Goal: Task Accomplishment & Management: Use online tool/utility

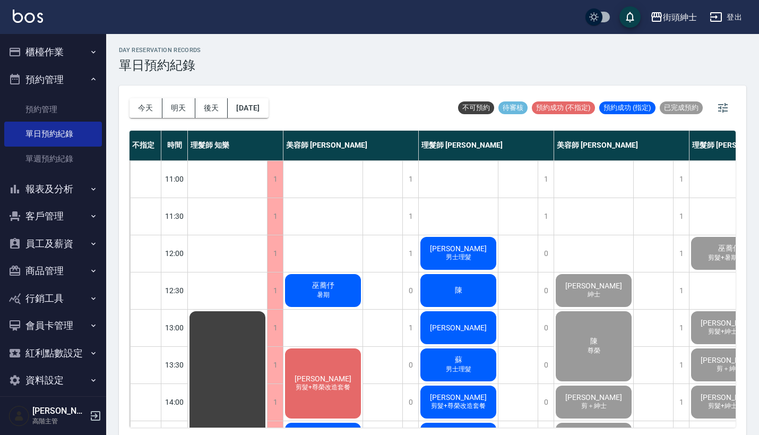
scroll to position [522, 89]
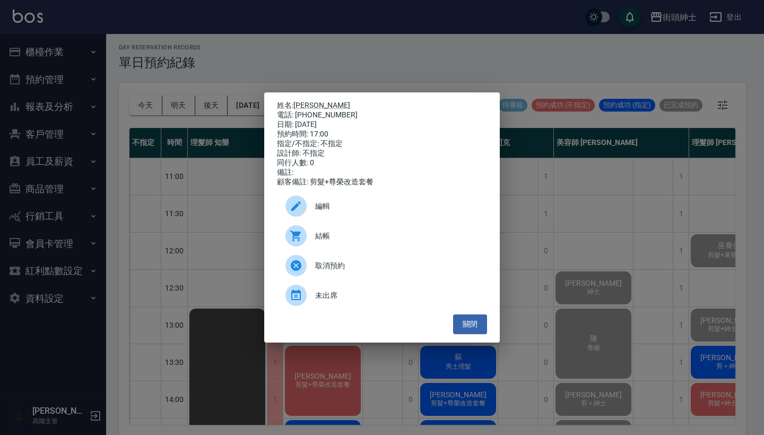
scroll to position [389, 0]
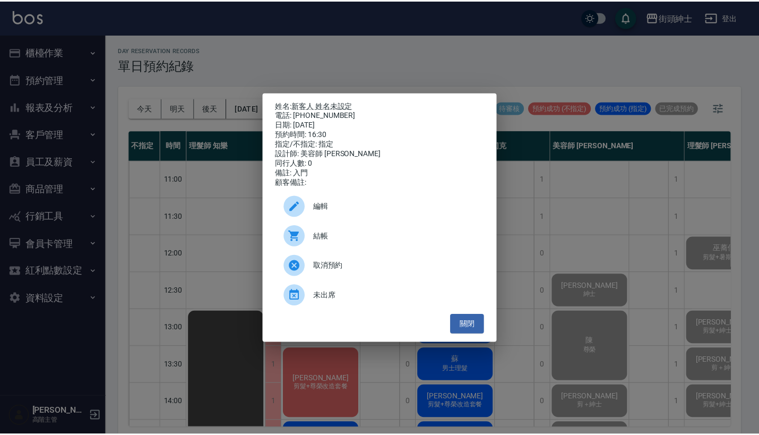
scroll to position [403, 89]
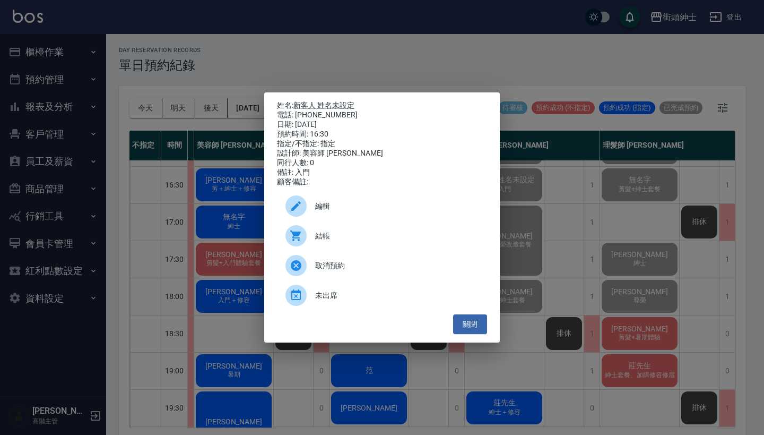
click at [317, 44] on div "姓名: 新客人 姓名未設定 電話: 0958503525 日期: 2025/09/20 預約時間: 16:30 指定/不指定: 指定 設計師: 美容師 小戴 …" at bounding box center [382, 217] width 764 height 435
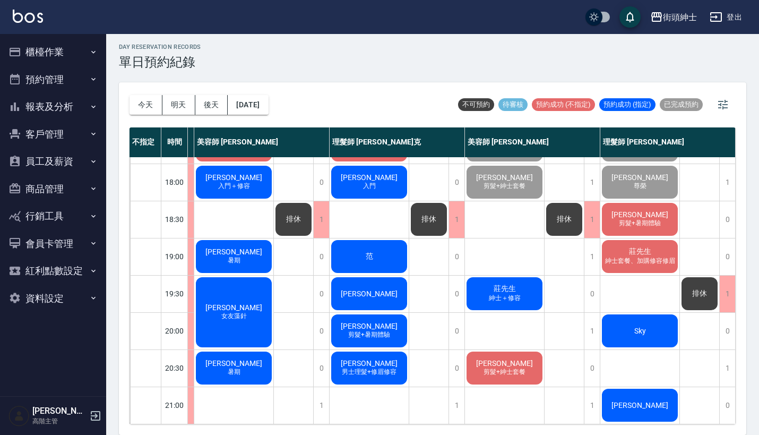
scroll to position [3, 0]
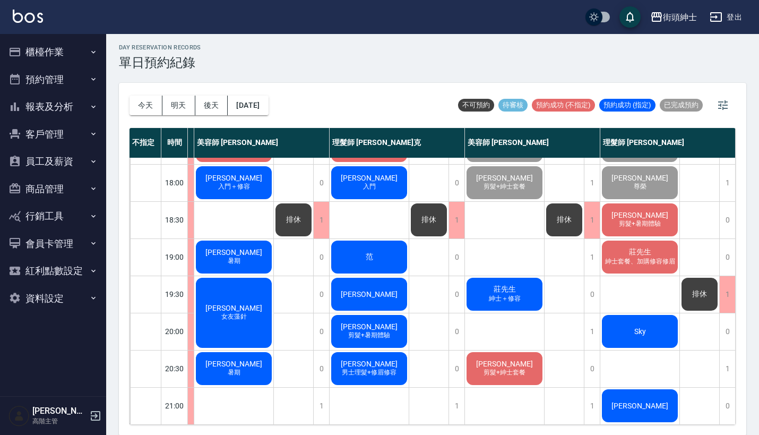
click at [641, 247] on span "莊先生" at bounding box center [640, 252] width 27 height 10
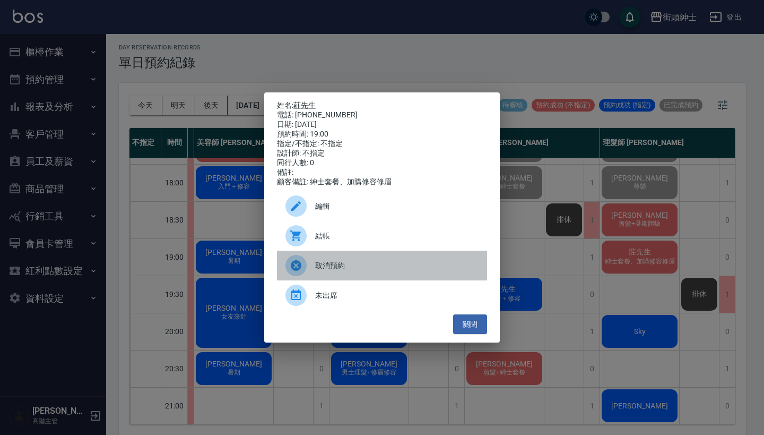
click at [374, 271] on span "取消預約" at bounding box center [396, 265] width 163 height 11
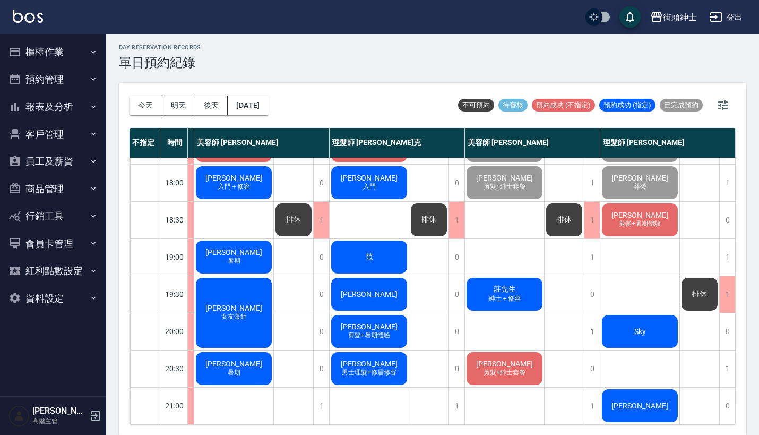
click at [513, 357] on div "柏亨 剪髮+紳士套餐" at bounding box center [504, 368] width 79 height 36
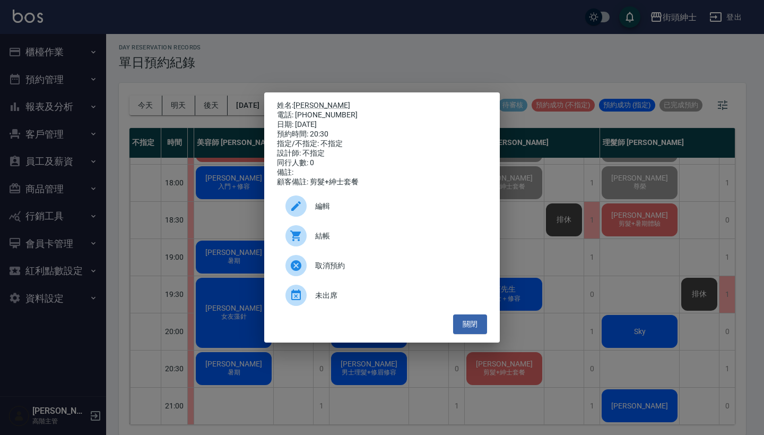
click at [407, 268] on span "取消預約" at bounding box center [396, 265] width 163 height 11
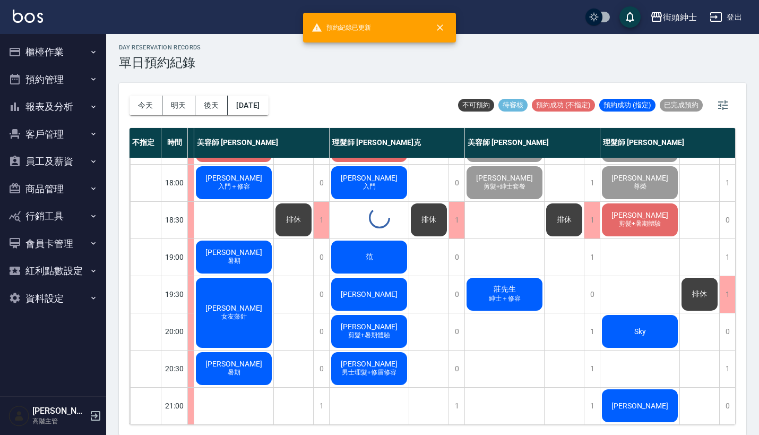
click at [626, 387] on div at bounding box center [379, 217] width 759 height 435
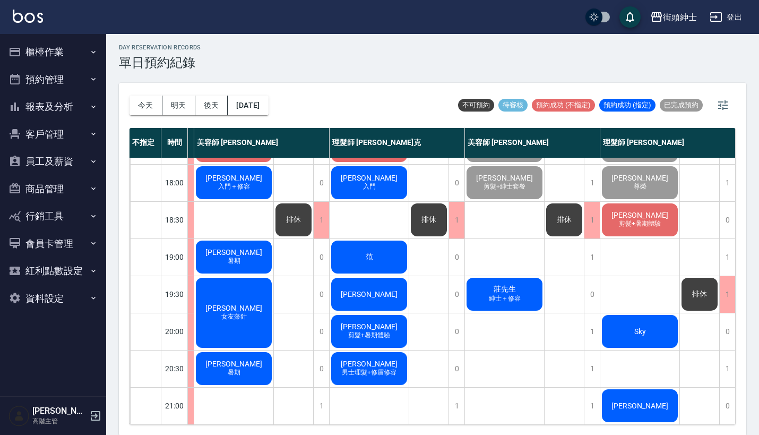
click at [650, 394] on div "[PERSON_NAME]" at bounding box center [639, 405] width 79 height 36
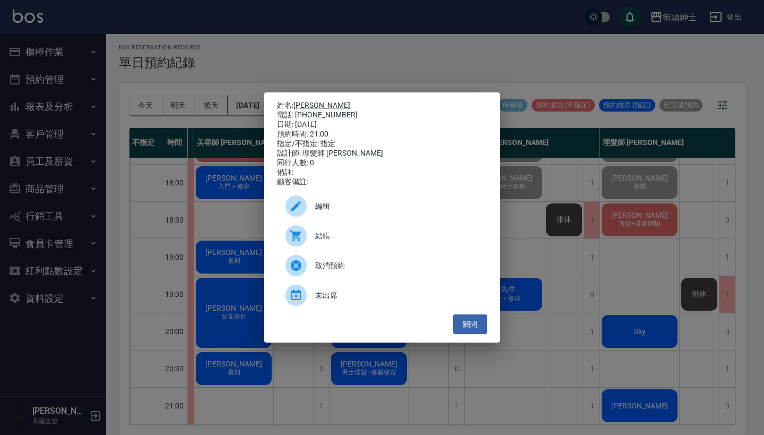
click at [390, 263] on div "取消預約" at bounding box center [382, 266] width 210 height 30
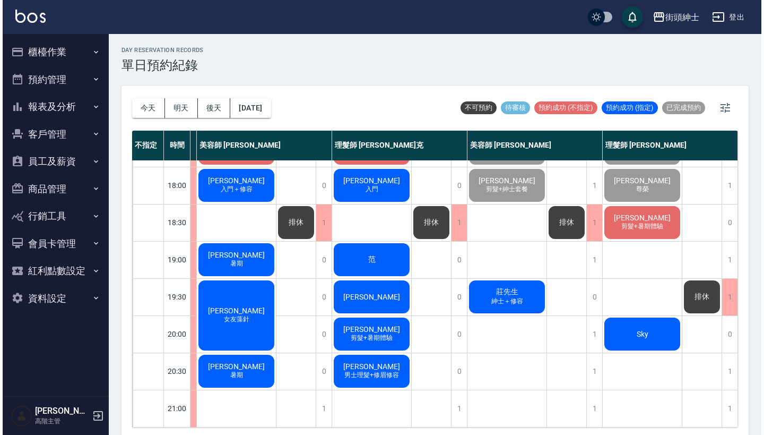
scroll to position [522, 92]
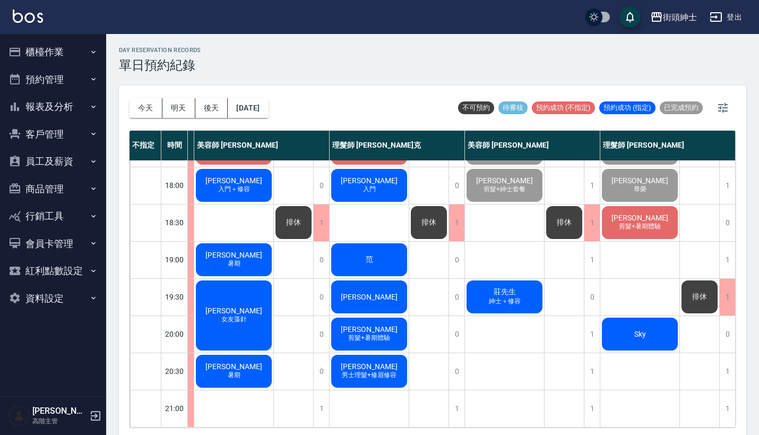
click at [492, 297] on span "紳士＋修容" at bounding box center [505, 301] width 36 height 9
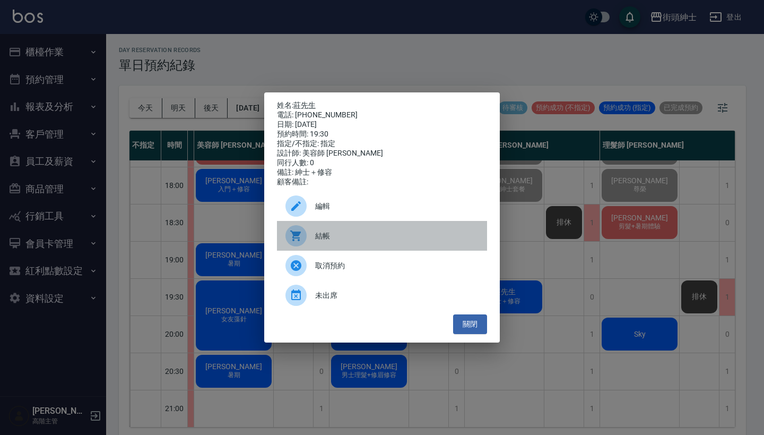
click at [427, 234] on div "結帳" at bounding box center [382, 236] width 210 height 30
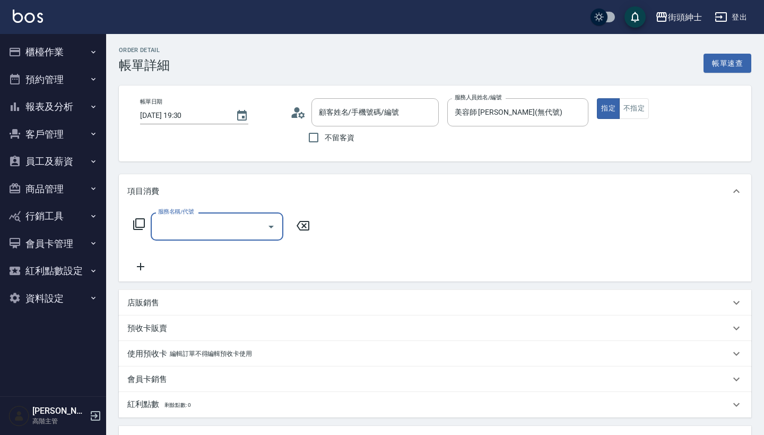
type input "[PERSON_NAME]先生/0975401150/null"
click at [222, 223] on input "服務名稱/代號" at bounding box center [209, 226] width 107 height 19
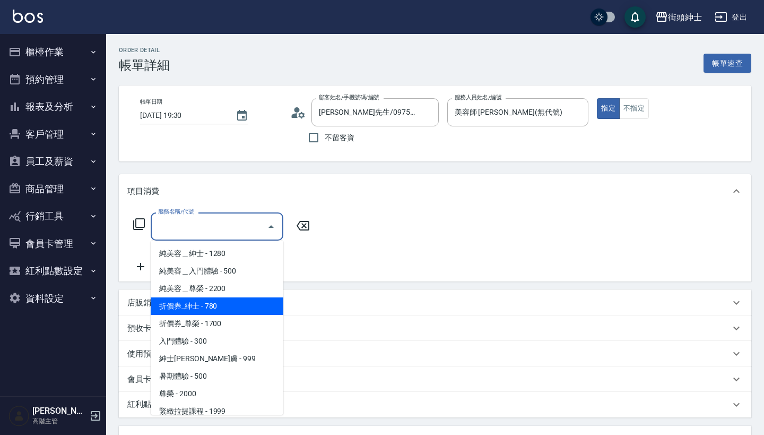
click at [228, 306] on span "折價券_紳士 - 780" at bounding box center [217, 306] width 133 height 18
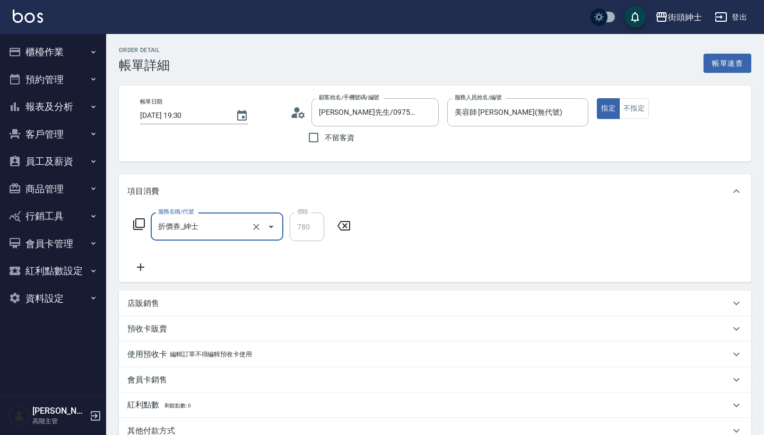
type input "折價券_紳士"
click at [141, 269] on icon at bounding box center [140, 266] width 7 height 7
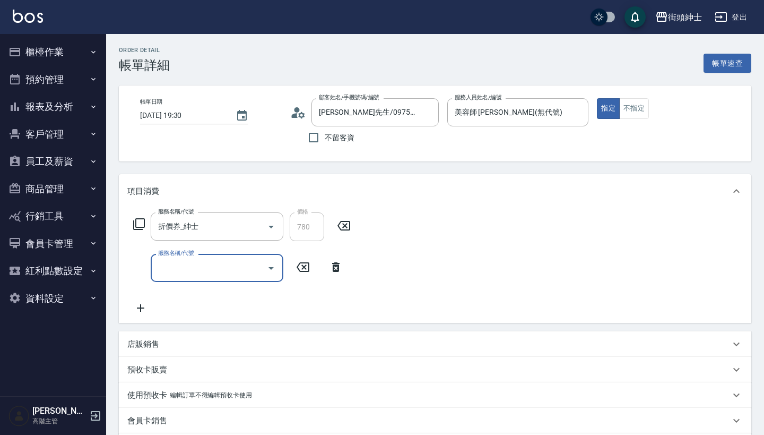
click at [217, 269] on input "服務名稱/代號" at bounding box center [209, 268] width 107 height 19
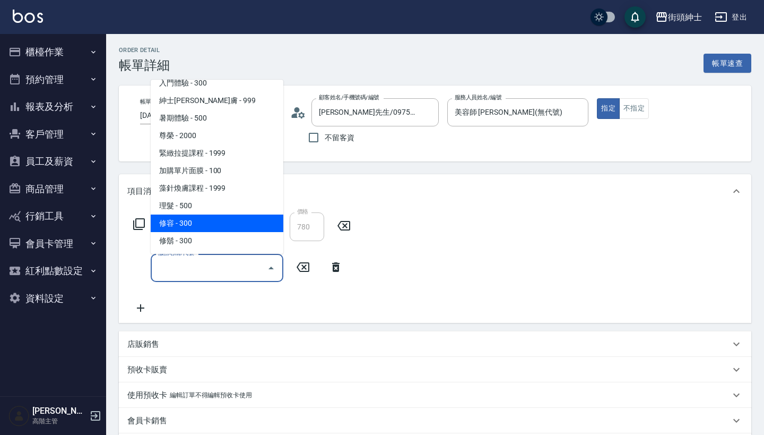
scroll to position [97, 0]
click at [230, 223] on span "修容 - 300" at bounding box center [217, 223] width 133 height 18
type input "修容(A03)"
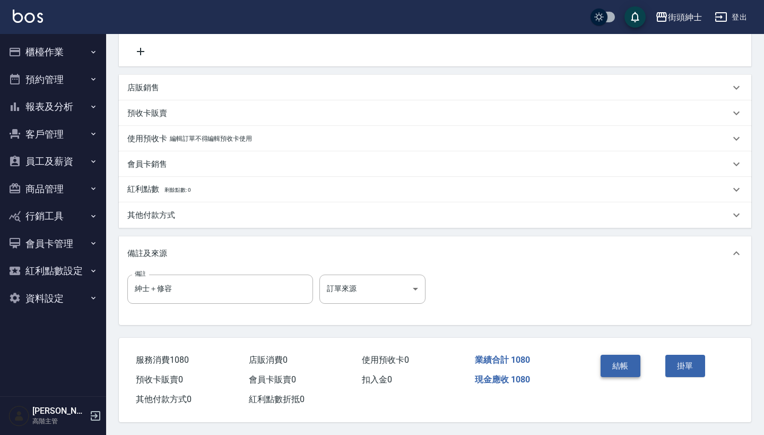
scroll to position [261, 0]
click at [631, 358] on button "結帳" at bounding box center [621, 366] width 40 height 22
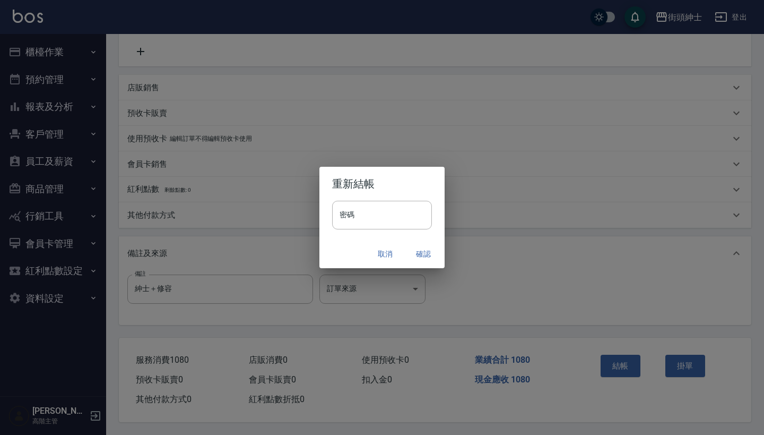
click at [427, 246] on button "確認" at bounding box center [424, 254] width 34 height 20
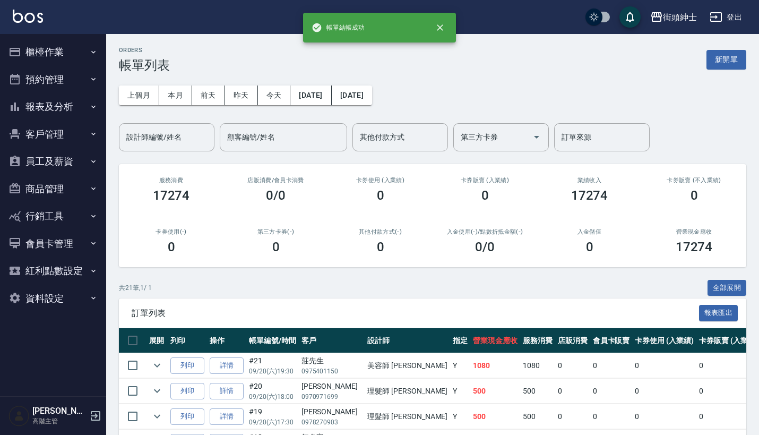
click at [60, 108] on button "報表及分析" at bounding box center [53, 107] width 98 height 28
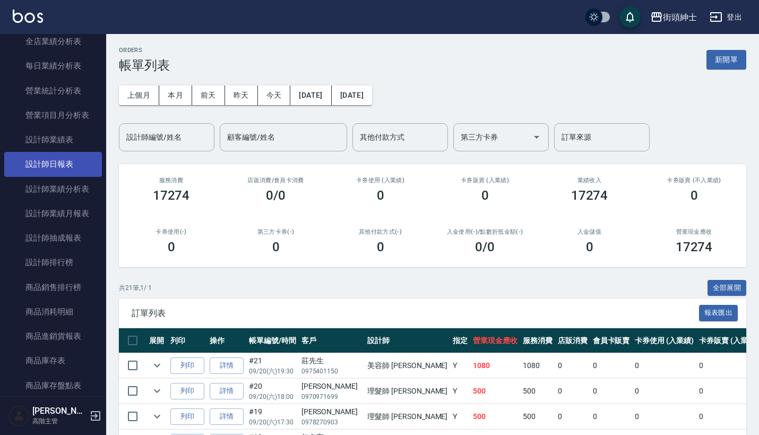
scroll to position [341, 0]
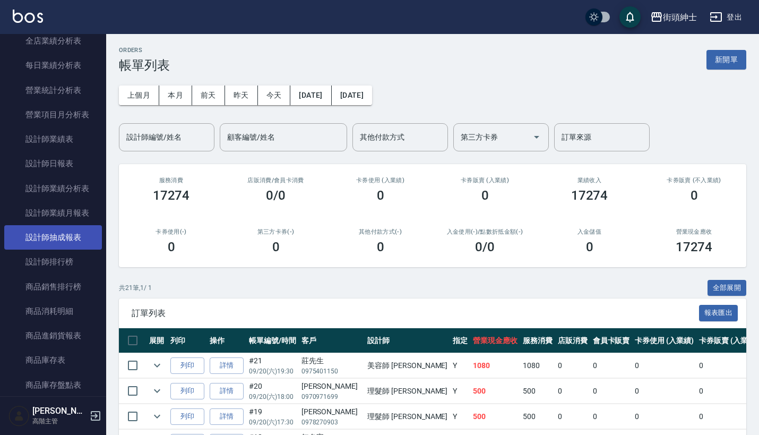
click at [71, 234] on link "設計師抽成報表" at bounding box center [53, 237] width 98 height 24
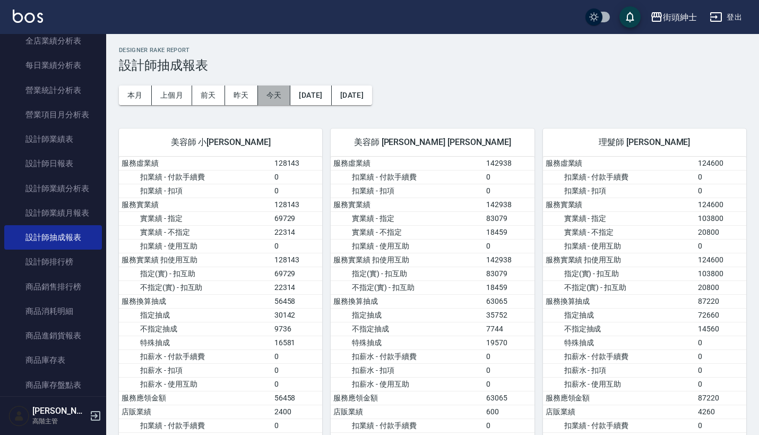
click at [275, 91] on button "今天" at bounding box center [274, 95] width 33 height 20
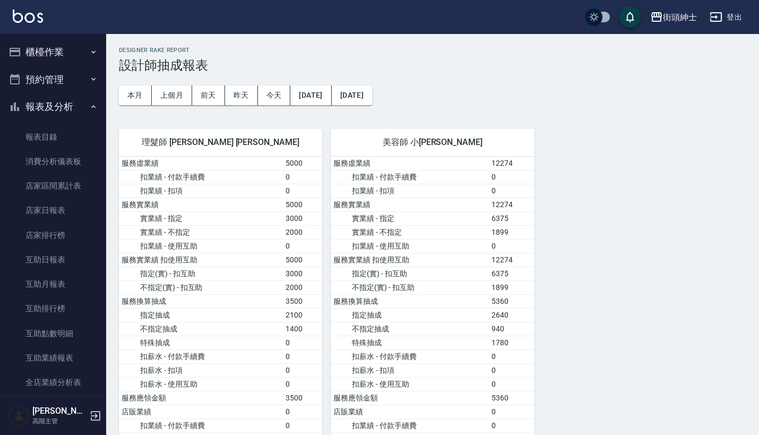
click at [84, 70] on button "預約管理" at bounding box center [53, 80] width 98 height 28
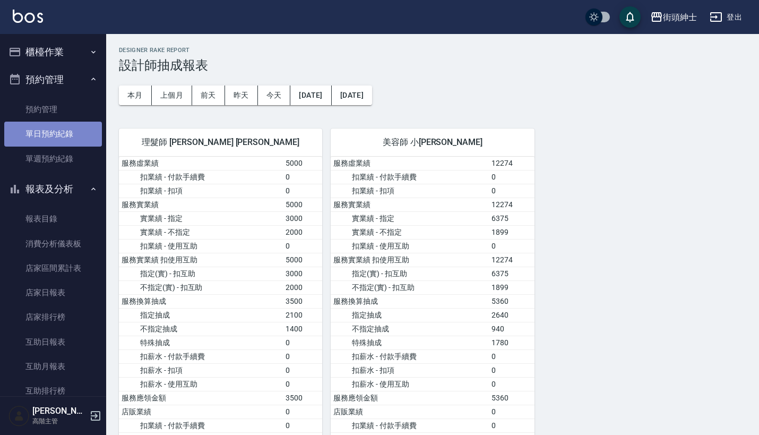
click at [67, 137] on link "單日預約紀錄" at bounding box center [53, 134] width 98 height 24
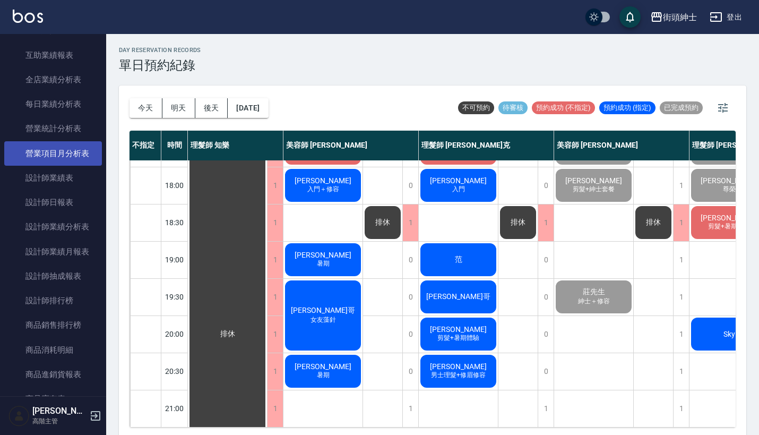
scroll to position [392, 0]
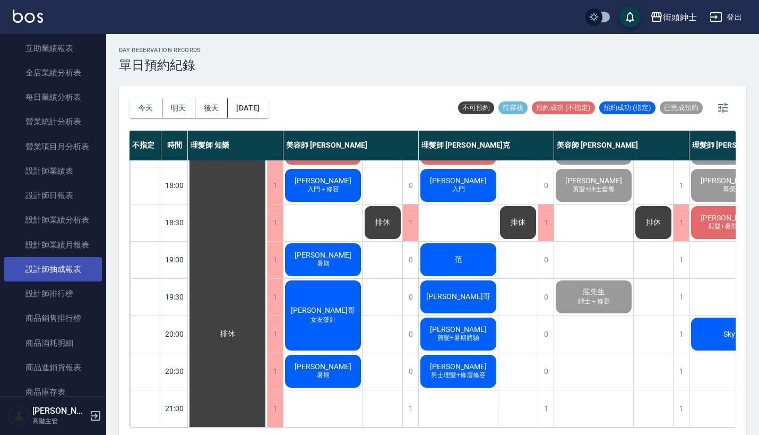
click at [83, 276] on link "設計師抽成報表" at bounding box center [53, 269] width 98 height 24
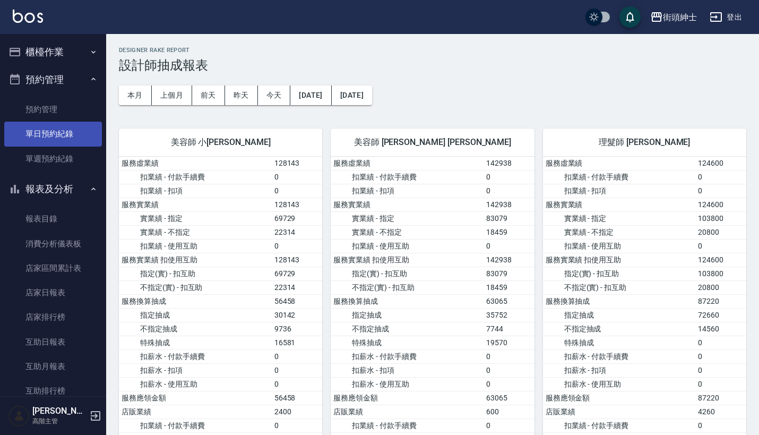
click at [77, 130] on link "單日預約紀錄" at bounding box center [53, 134] width 98 height 24
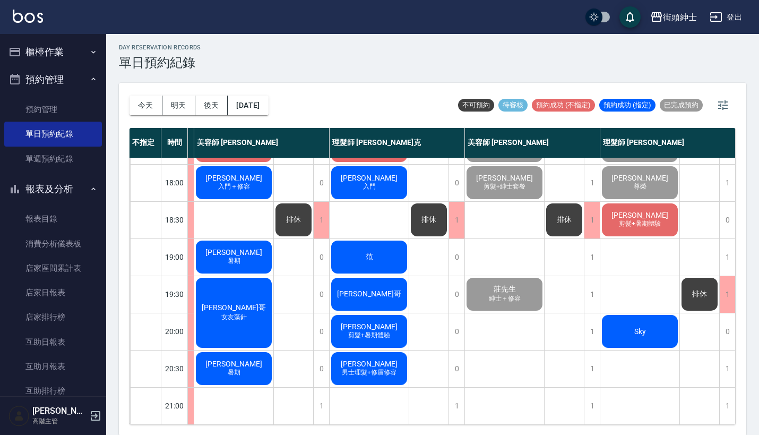
scroll to position [349, 94]
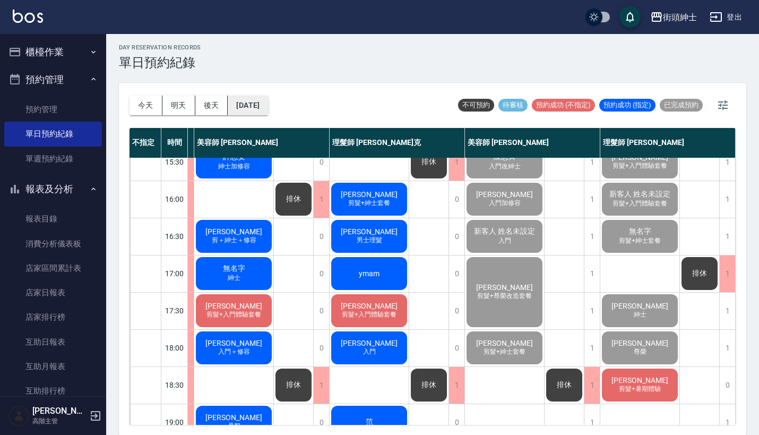
click at [265, 99] on button "[DATE]" at bounding box center [248, 106] width 40 height 20
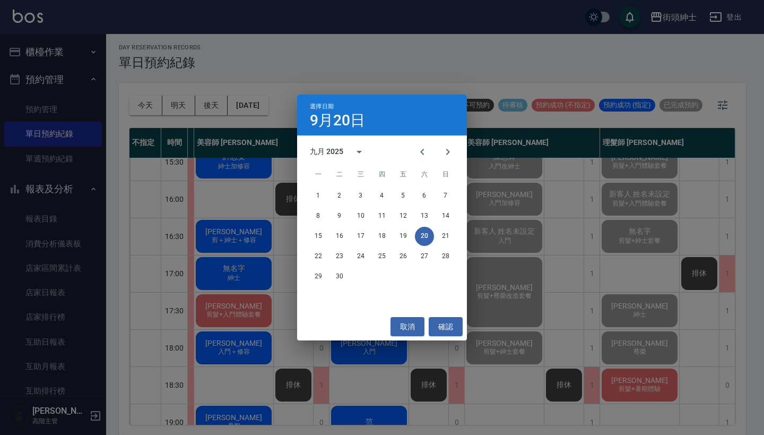
click at [538, 208] on div "選擇日期 9月20日 九月 2025 一 二 三 四 五 六 日 1 2 3 4 5 6 7 8 9 10 11 12 13 14 15 16 17 18 1…" at bounding box center [382, 217] width 764 height 435
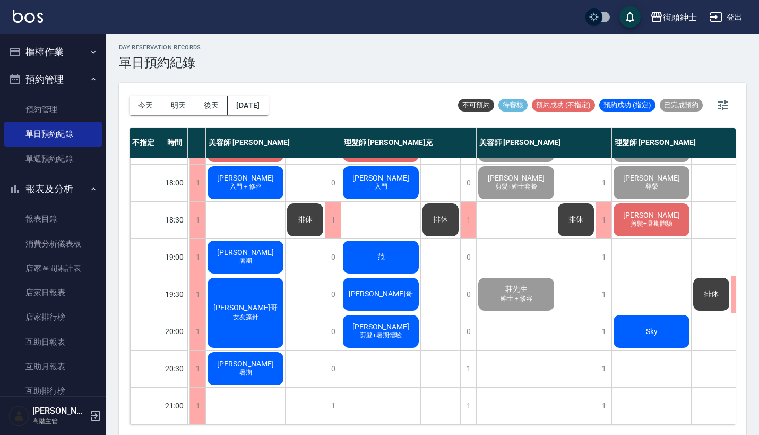
scroll to position [522, 77]
click at [269, 120] on div "今天 明天 後天 2025/09/20" at bounding box center [199, 105] width 139 height 45
click at [267, 107] on button "[DATE]" at bounding box center [248, 106] width 40 height 20
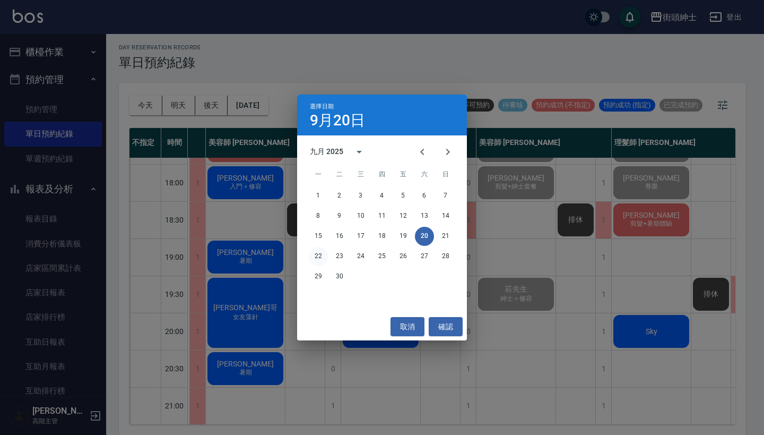
click at [315, 256] on button "22" at bounding box center [318, 256] width 19 height 19
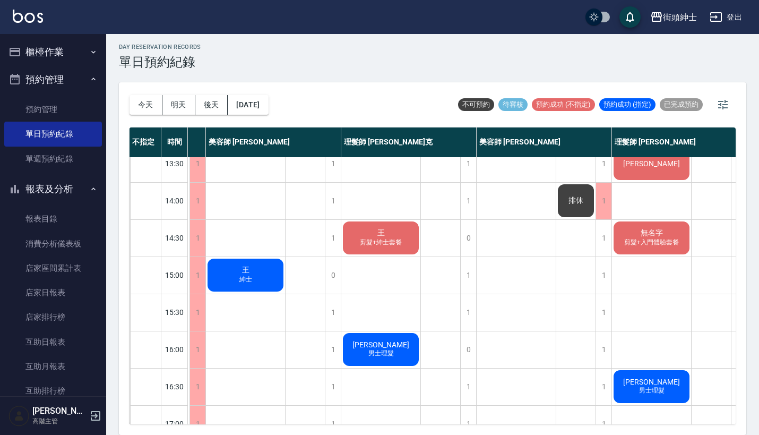
scroll to position [3, 0]
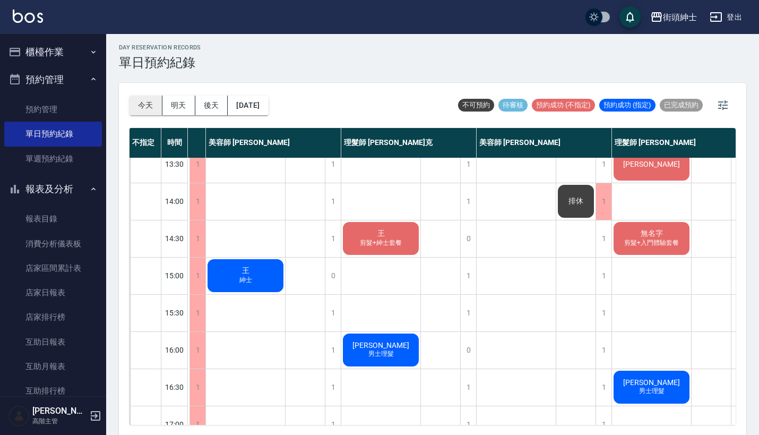
click at [147, 109] on button "今天" at bounding box center [146, 106] width 33 height 20
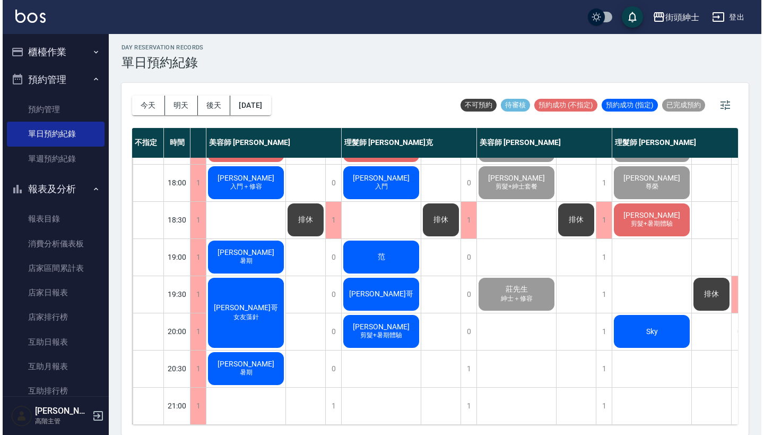
scroll to position [522, 80]
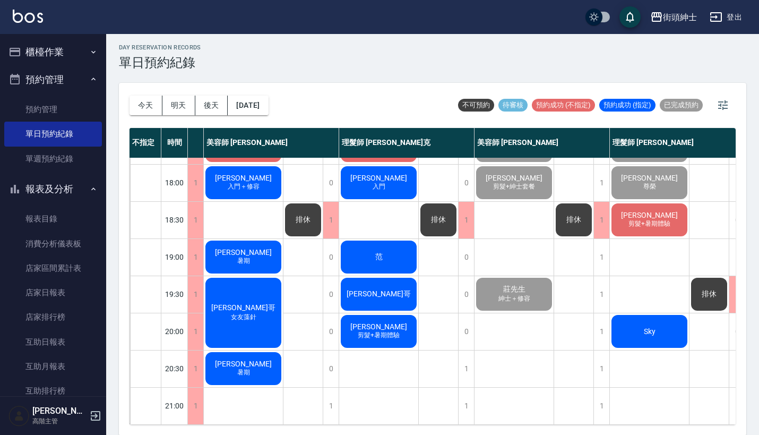
click at [658, 324] on div "Sky" at bounding box center [649, 331] width 79 height 36
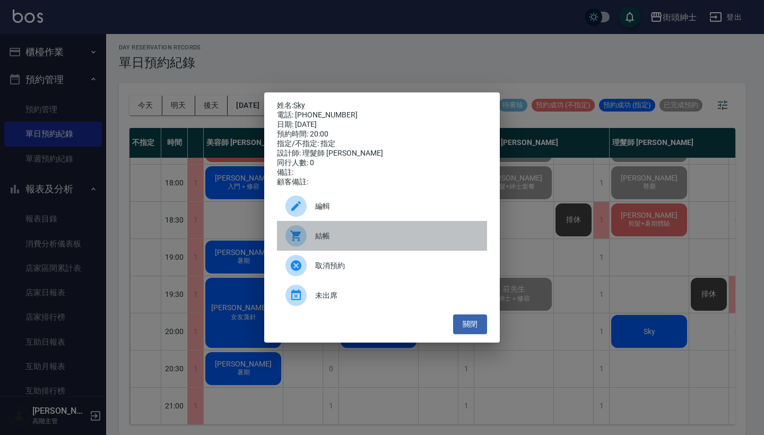
click at [333, 239] on span "結帳" at bounding box center [396, 235] width 163 height 11
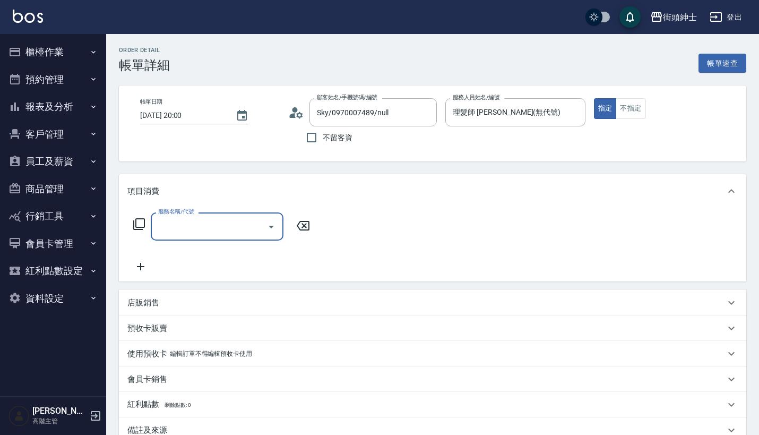
click at [203, 226] on input "服務名稱/代號" at bounding box center [209, 226] width 107 height 19
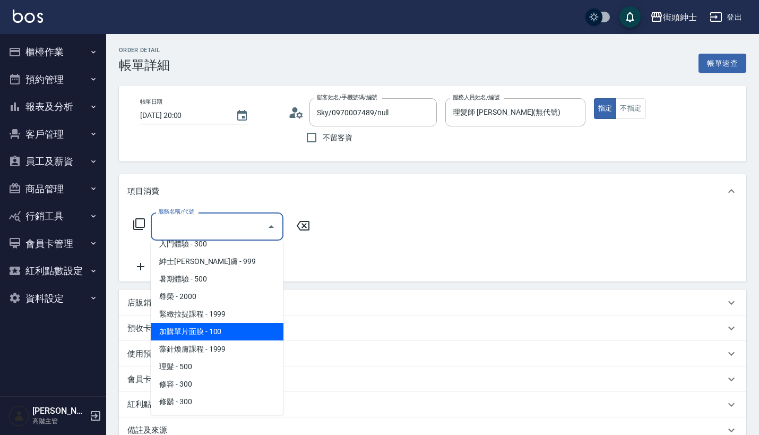
scroll to position [97, 0]
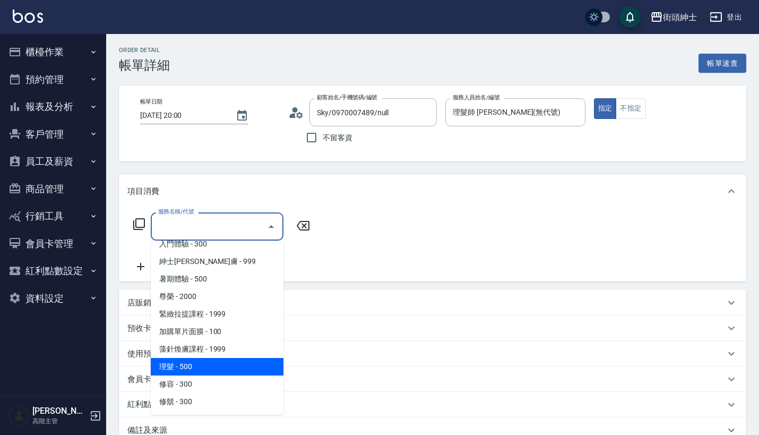
click at [218, 366] on span "理髮 - 500" at bounding box center [217, 367] width 133 height 18
type input "理髮(A02)"
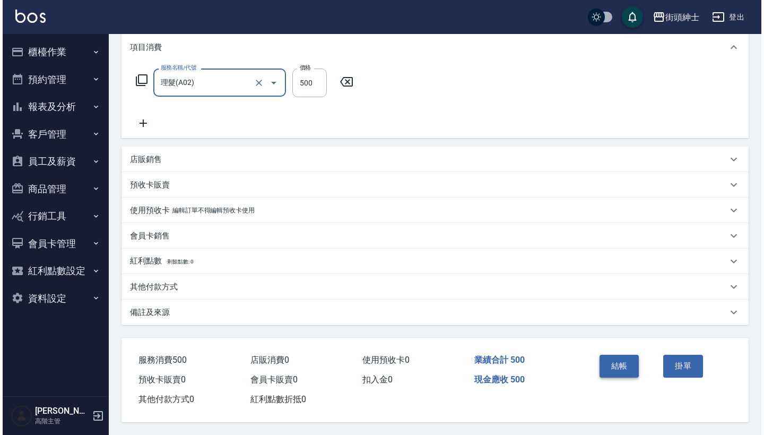
scroll to position [149, 0]
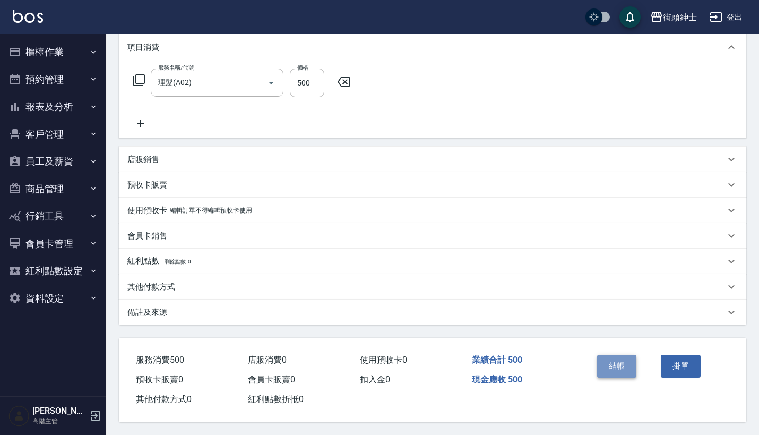
click at [624, 360] on button "結帳" at bounding box center [617, 366] width 40 height 22
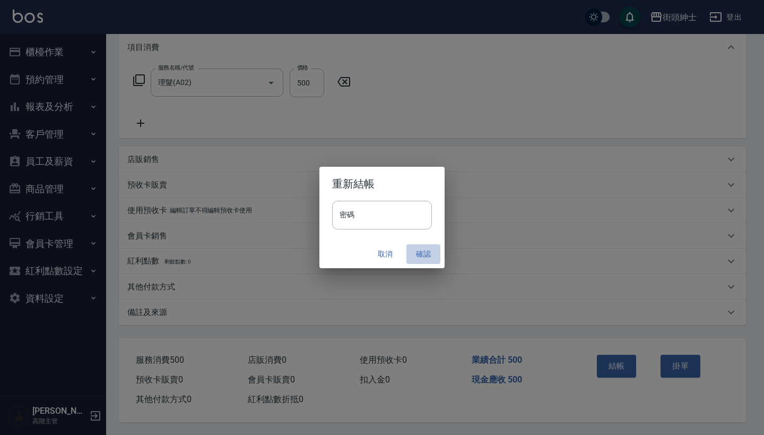
click at [422, 247] on button "確認" at bounding box center [424, 254] width 34 height 20
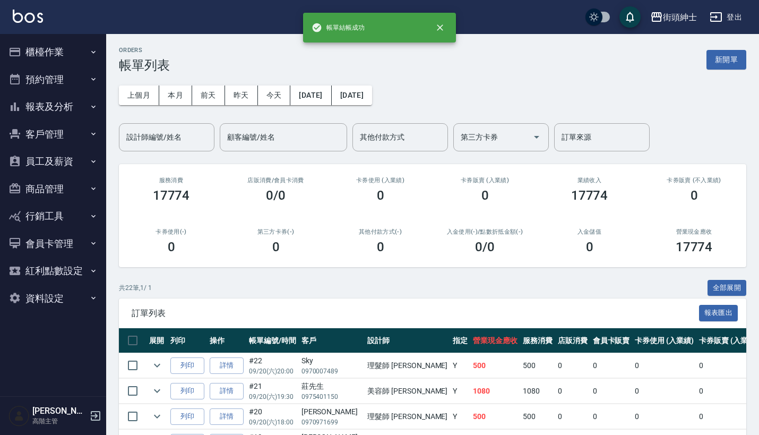
click at [78, 80] on button "預約管理" at bounding box center [53, 80] width 98 height 28
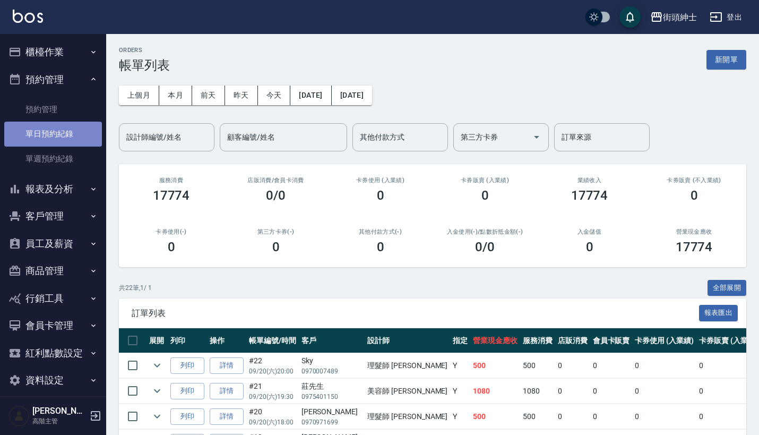
click at [59, 132] on link "單日預約紀錄" at bounding box center [53, 134] width 98 height 24
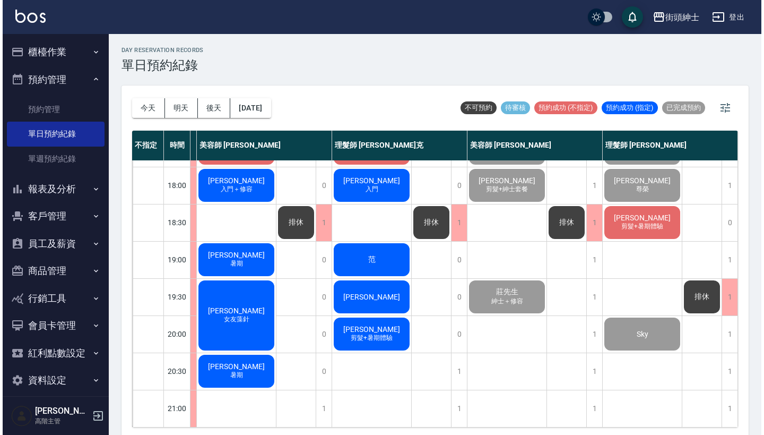
scroll to position [1, 0]
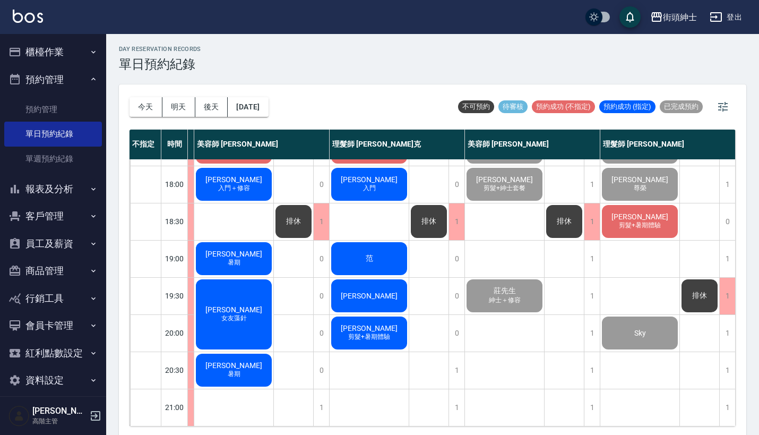
click at [627, 212] on span "[PERSON_NAME]" at bounding box center [639, 216] width 61 height 8
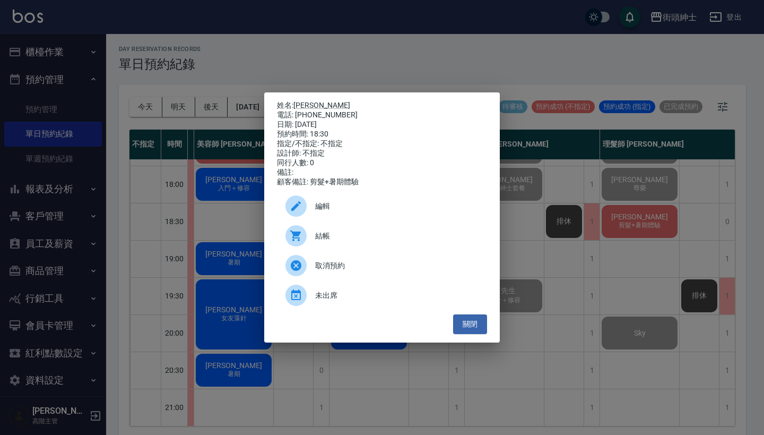
click at [383, 237] on span "結帳" at bounding box center [396, 235] width 163 height 11
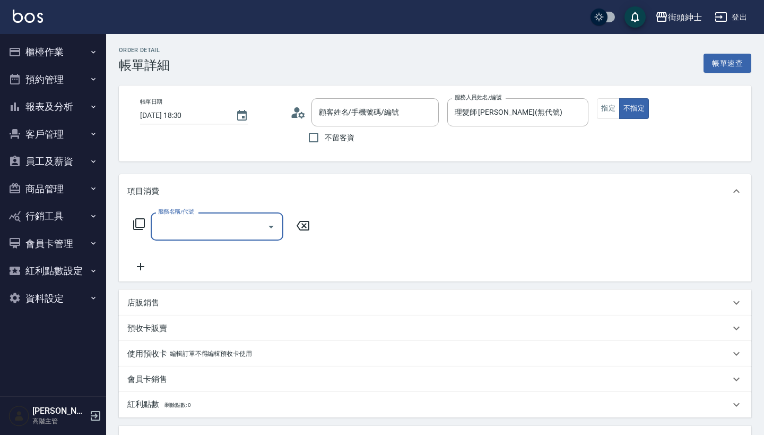
type input "[PERSON_NAME]/0989830159/null"
click at [195, 231] on input "服務名稱/代號" at bounding box center [209, 226] width 107 height 19
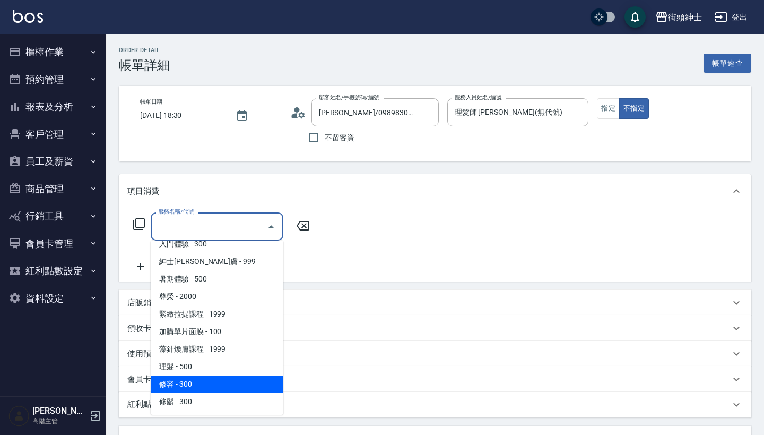
scroll to position [97, 0]
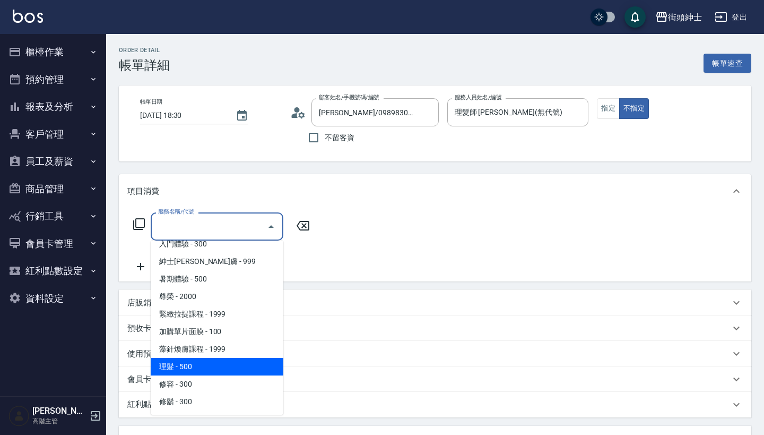
click at [253, 362] on span "理髮 - 500" at bounding box center [217, 367] width 133 height 18
type input "理髮(A02)"
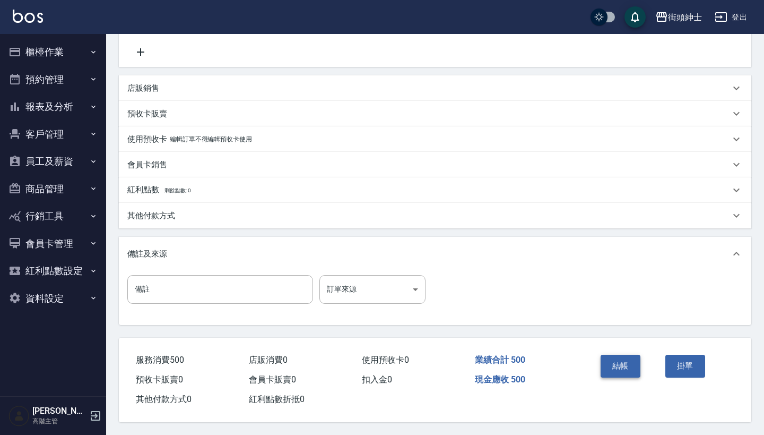
scroll to position [220, 0]
click at [622, 361] on button "結帳" at bounding box center [621, 366] width 40 height 22
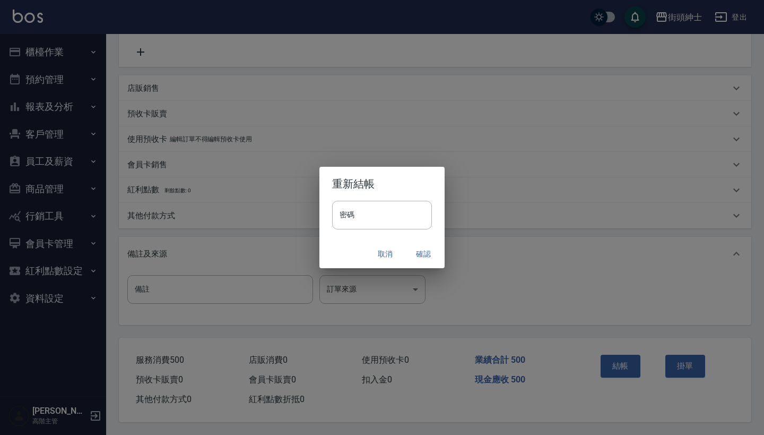
click at [411, 257] on button "確認" at bounding box center [424, 254] width 34 height 20
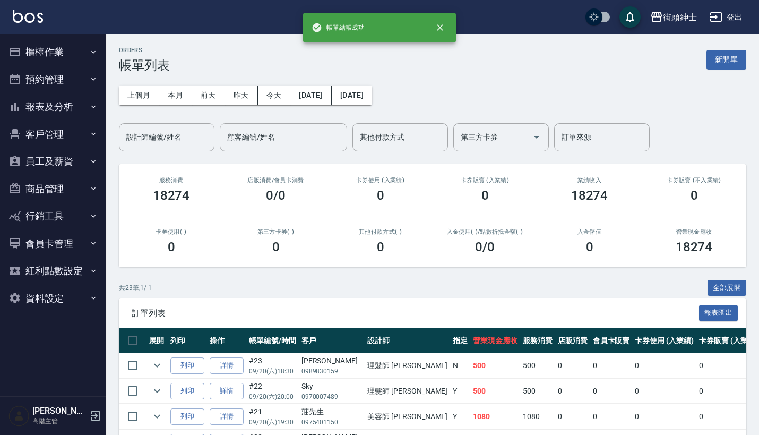
click at [81, 77] on button "預約管理" at bounding box center [53, 80] width 98 height 28
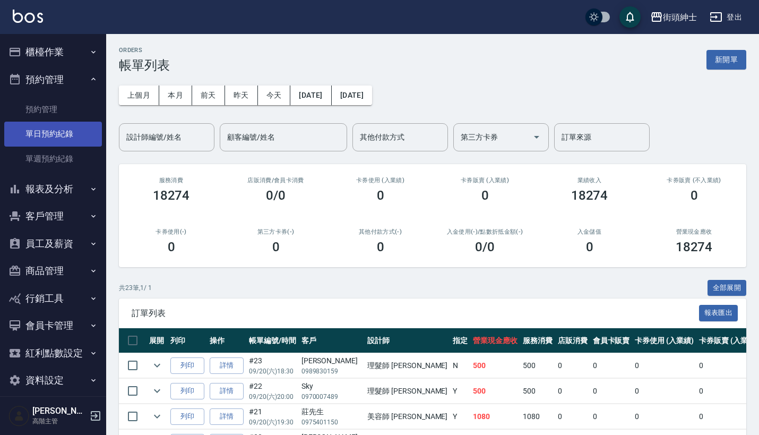
click at [65, 129] on link "單日預約紀錄" at bounding box center [53, 134] width 98 height 24
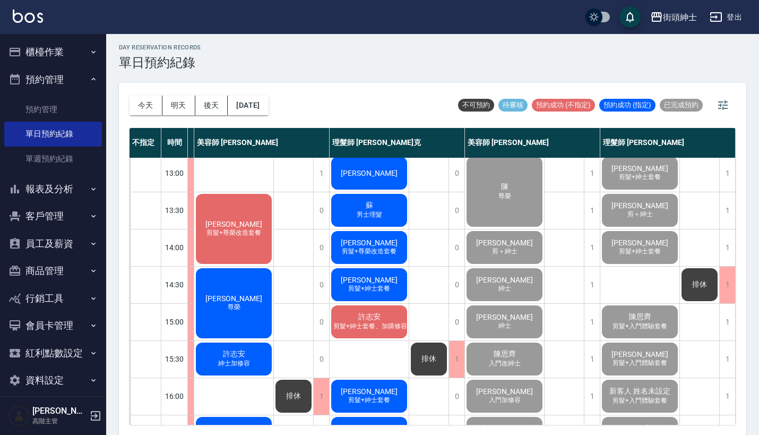
scroll to position [151, 93]
